Goal: Find specific page/section: Find specific page/section

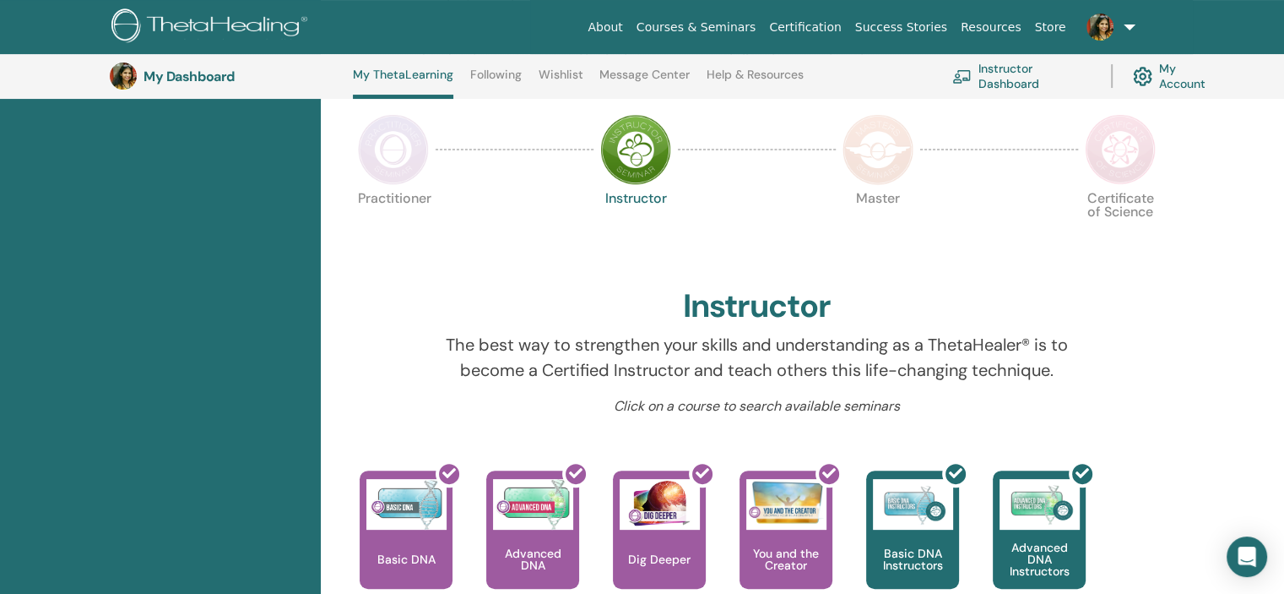
scroll to position [128, 0]
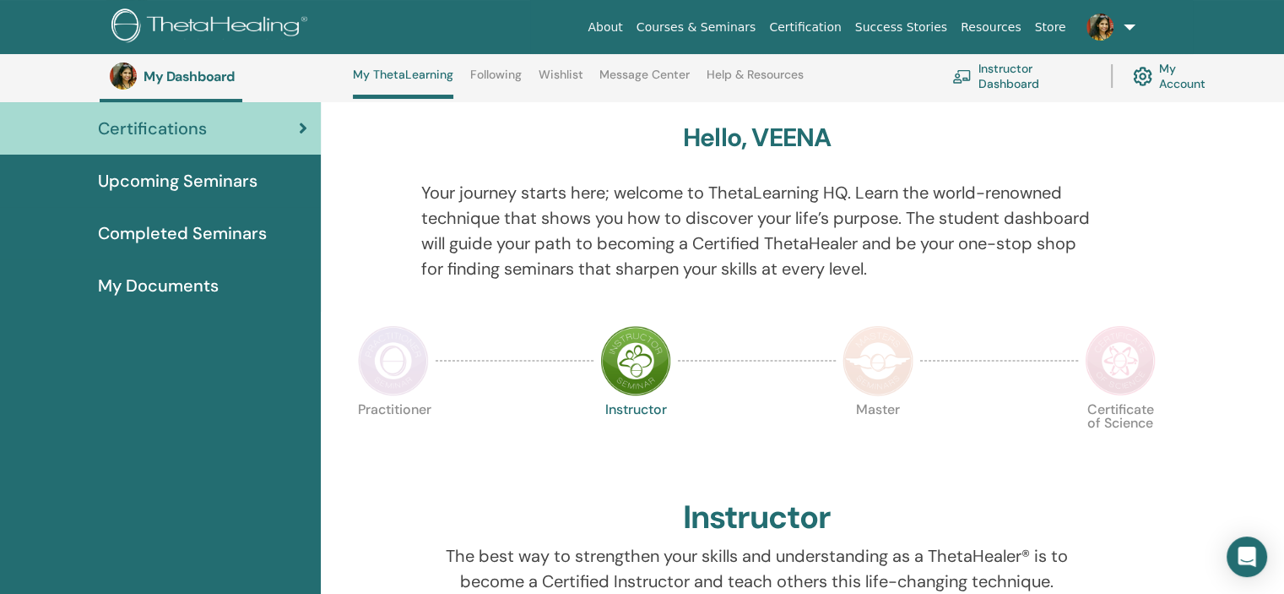
click at [384, 344] on img at bounding box center [393, 360] width 71 height 71
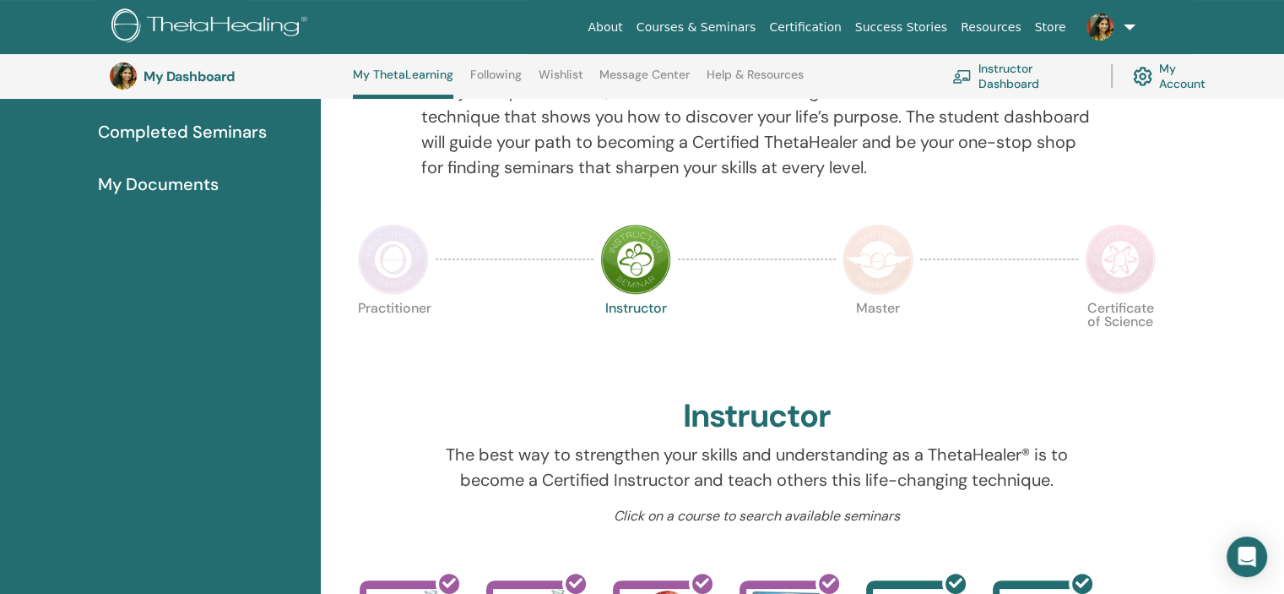
scroll to position [550, 0]
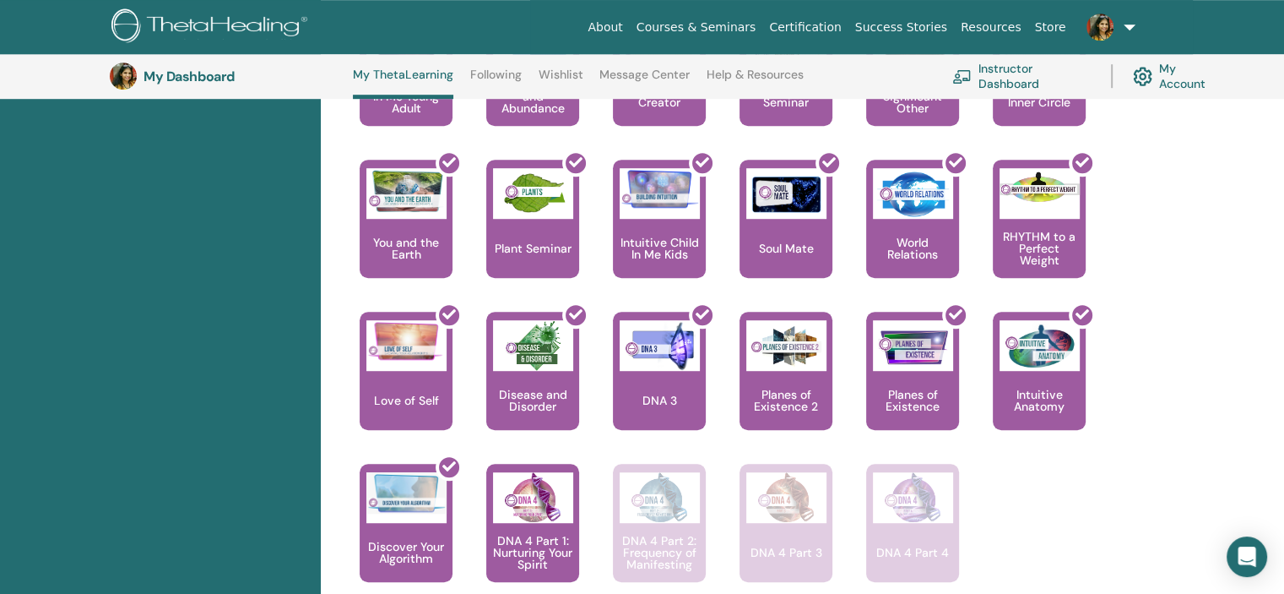
scroll to position [804, 0]
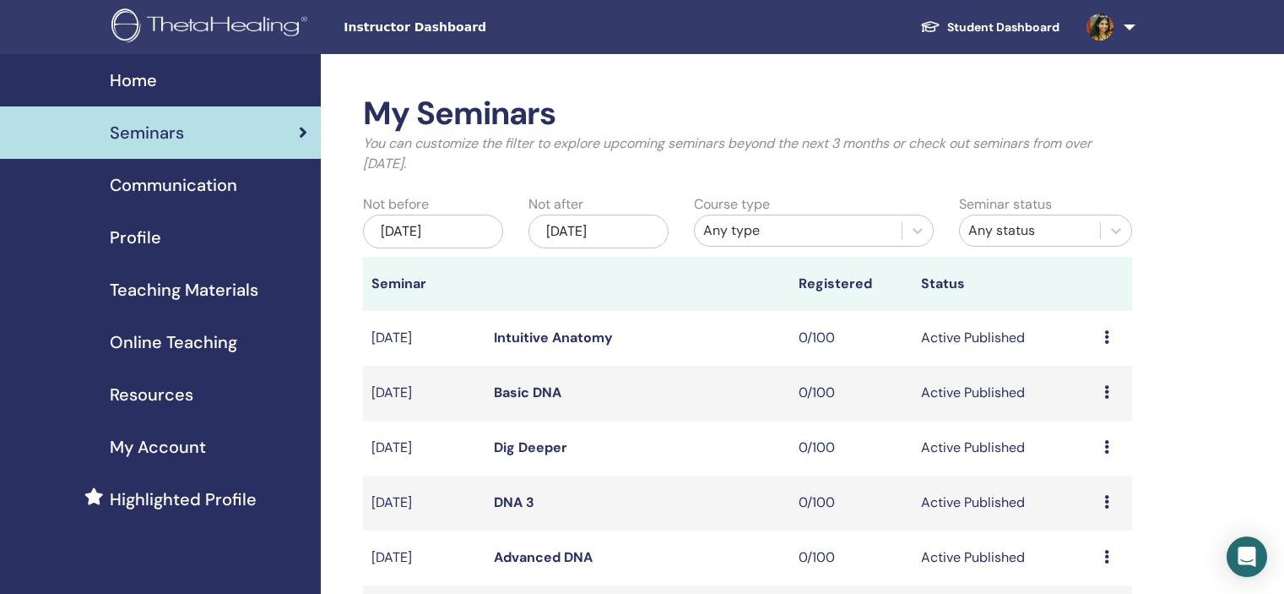
scroll to position [84, 0]
